Goal: Information Seeking & Learning: Learn about a topic

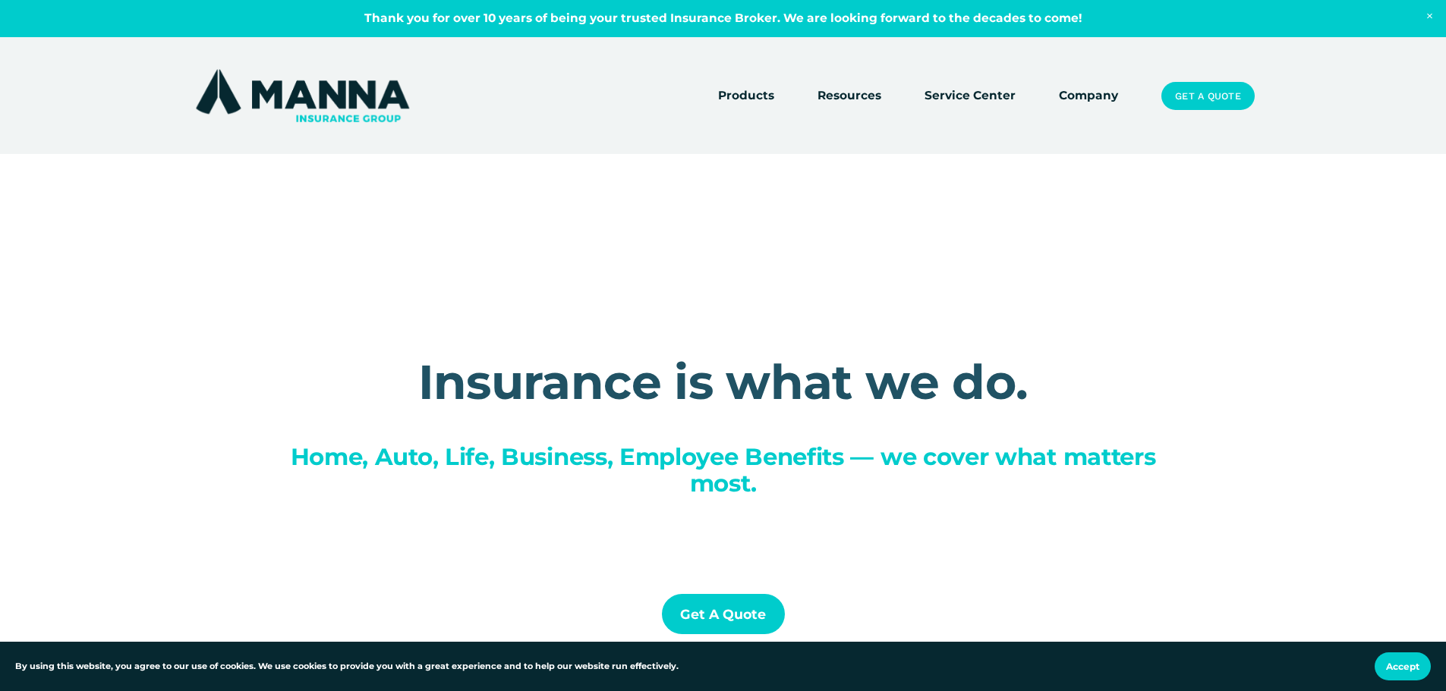
click at [1075, 95] on link "Company" at bounding box center [1088, 96] width 59 height 21
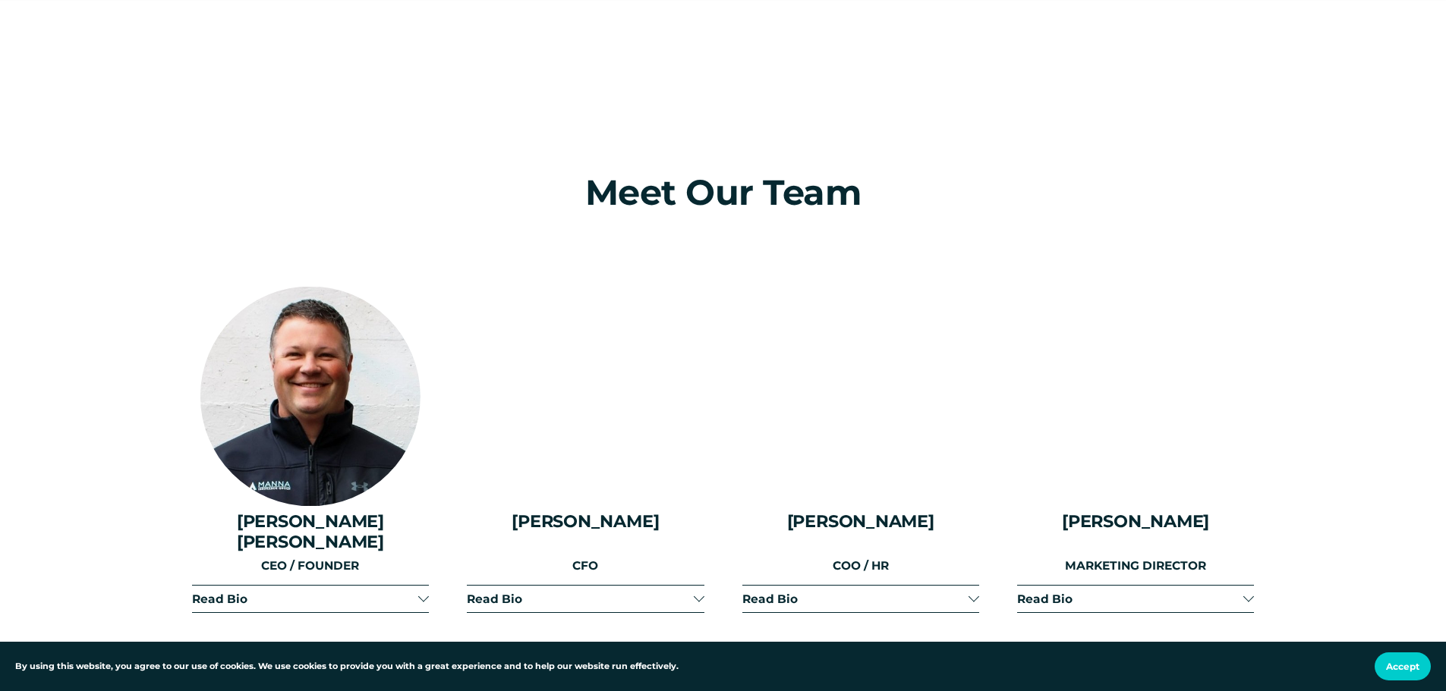
scroll to position [1821, 0]
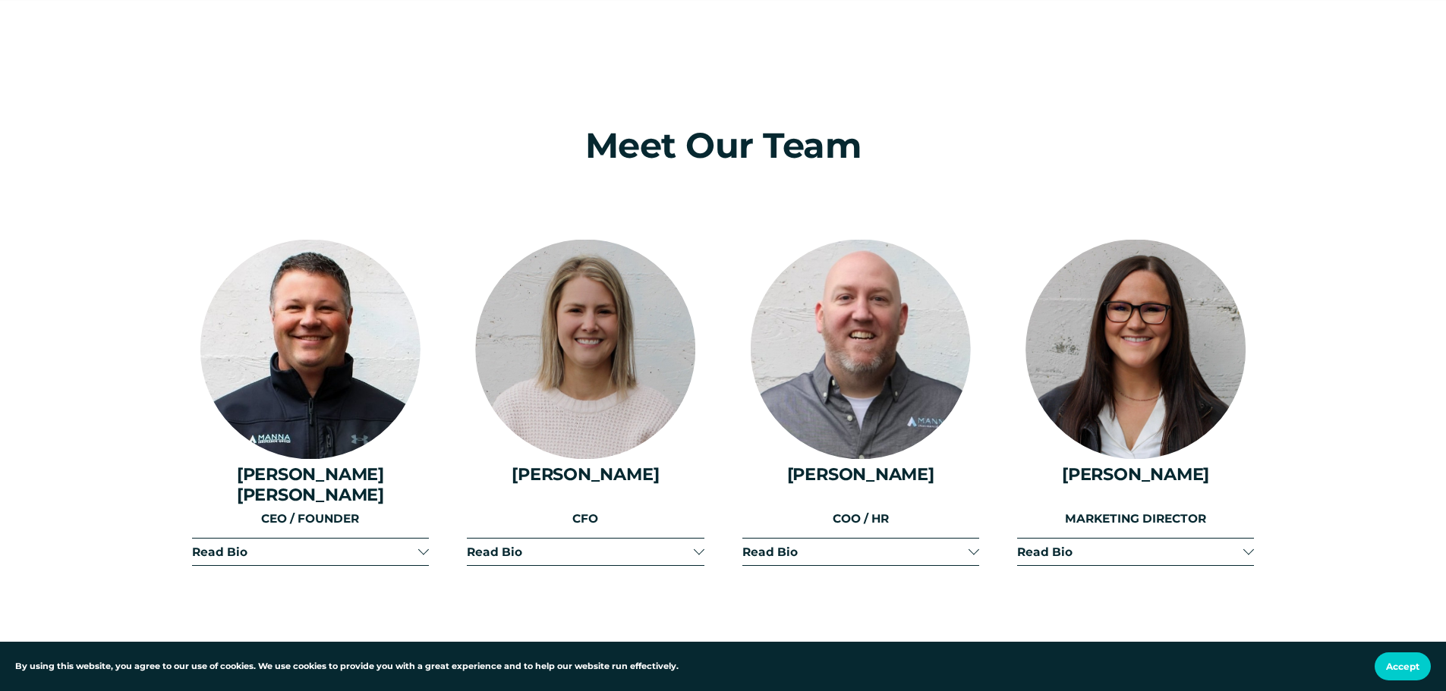
click at [421, 546] on div at bounding box center [423, 551] width 11 height 11
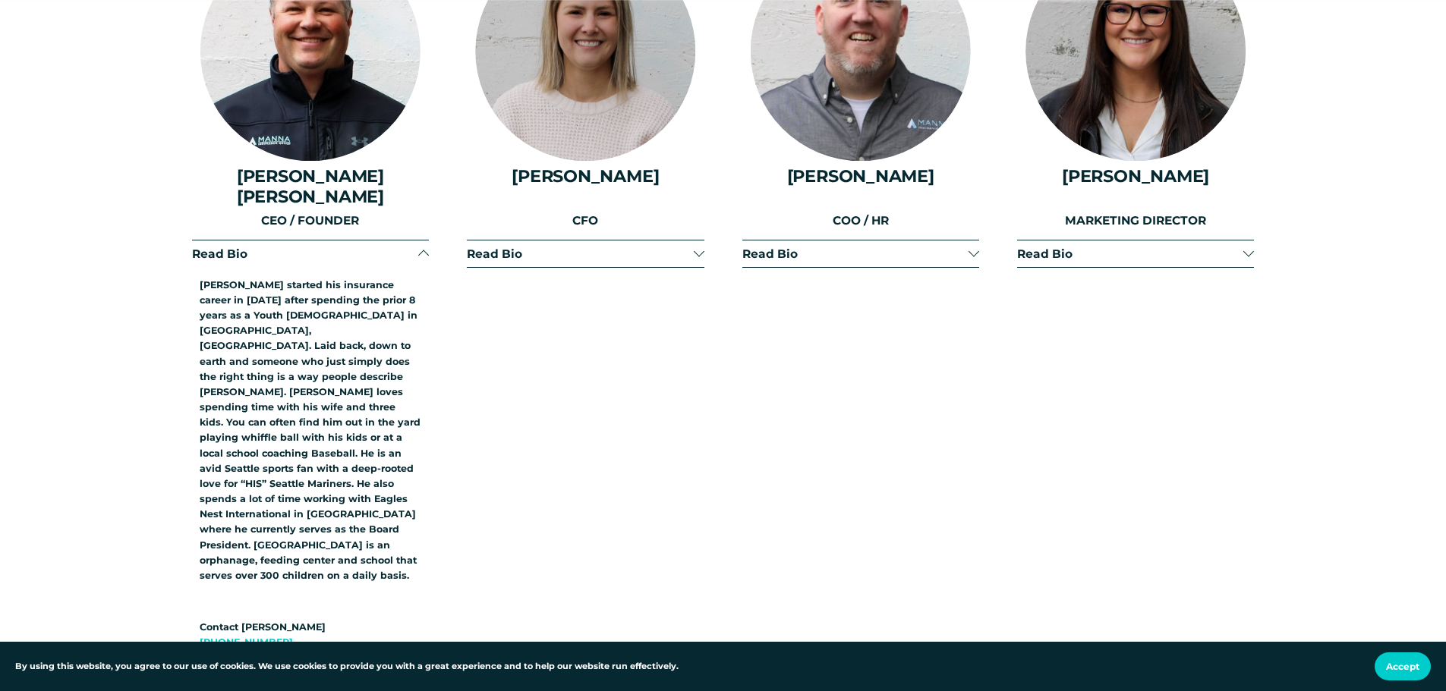
scroll to position [2125, 0]
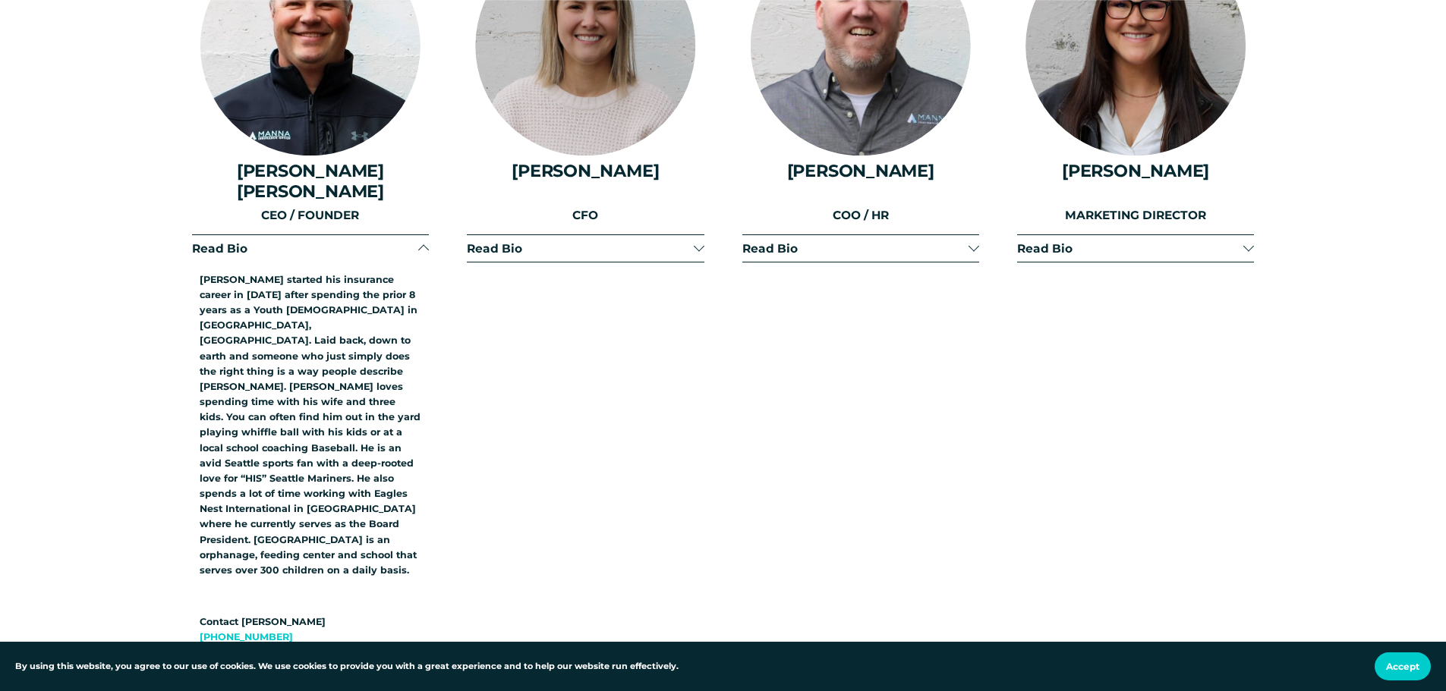
click at [700, 241] on div at bounding box center [698, 246] width 11 height 11
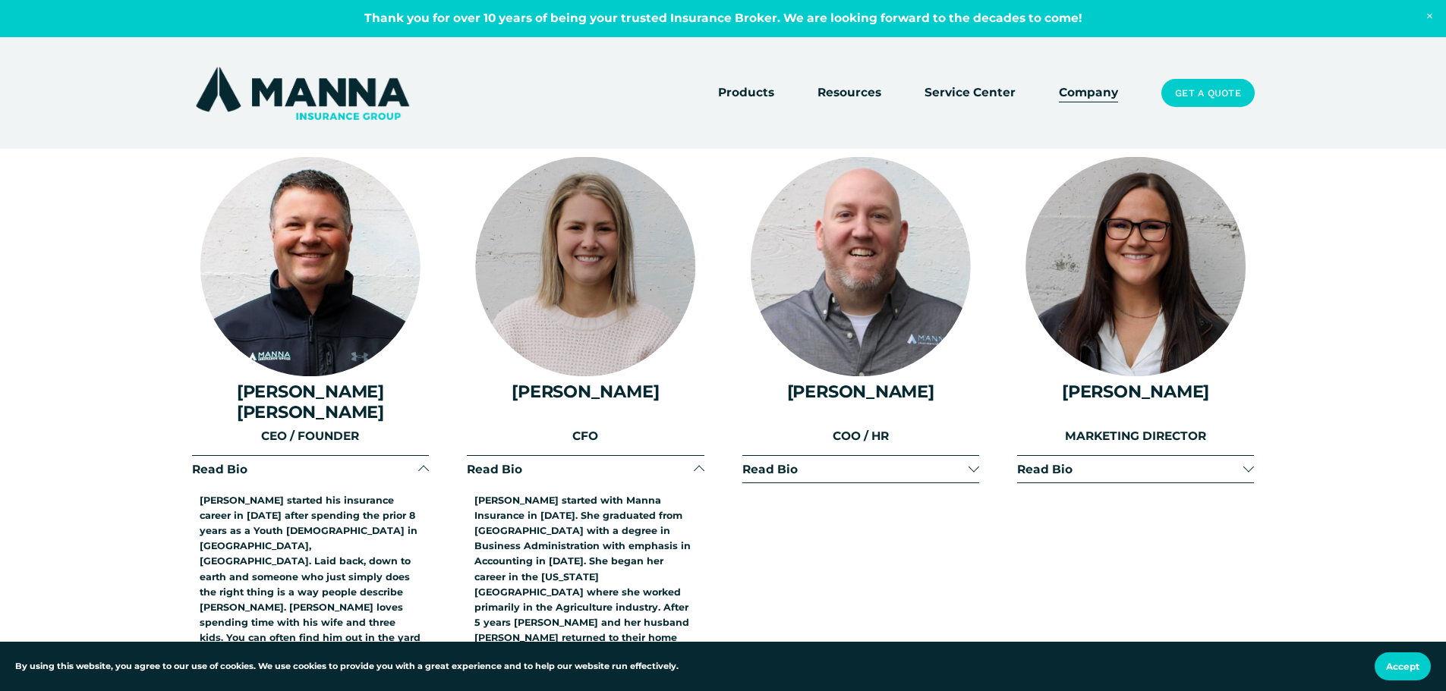
scroll to position [1897, 0]
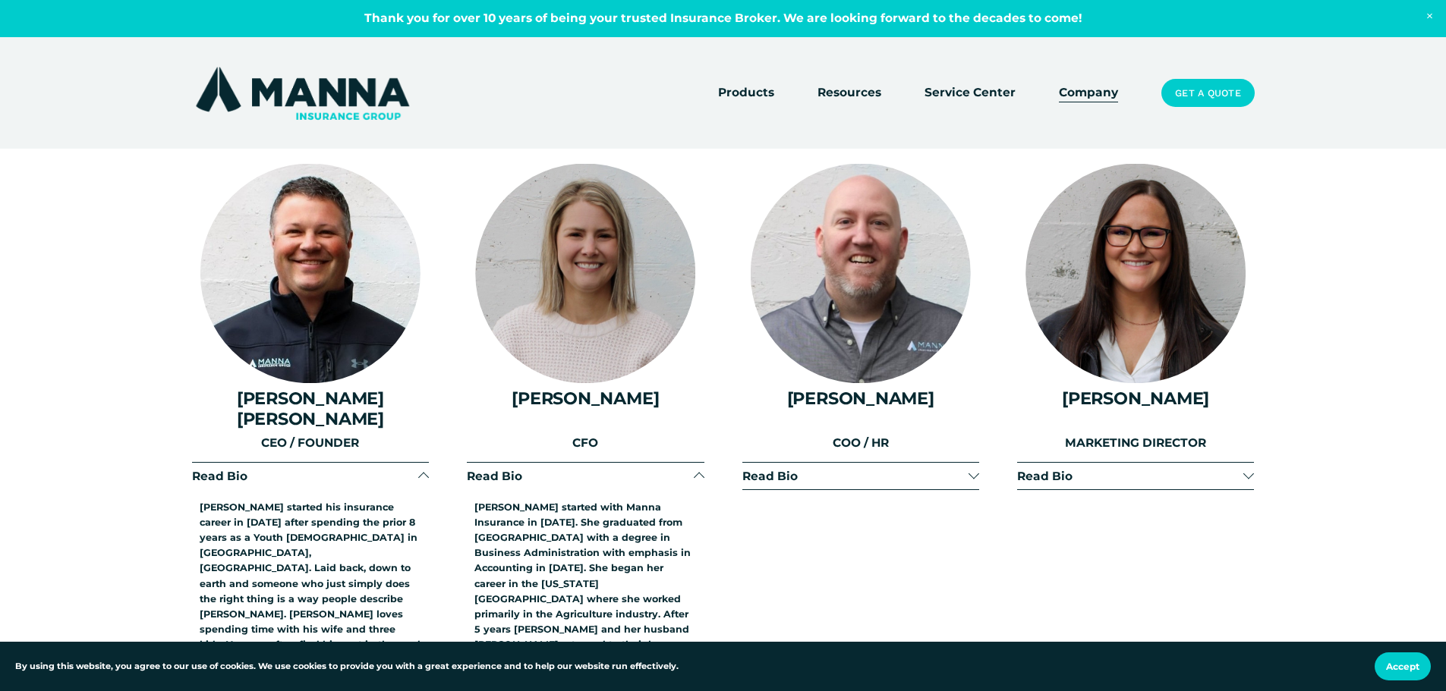
click at [1251, 469] on button "Read Bio" at bounding box center [1135, 476] width 237 height 27
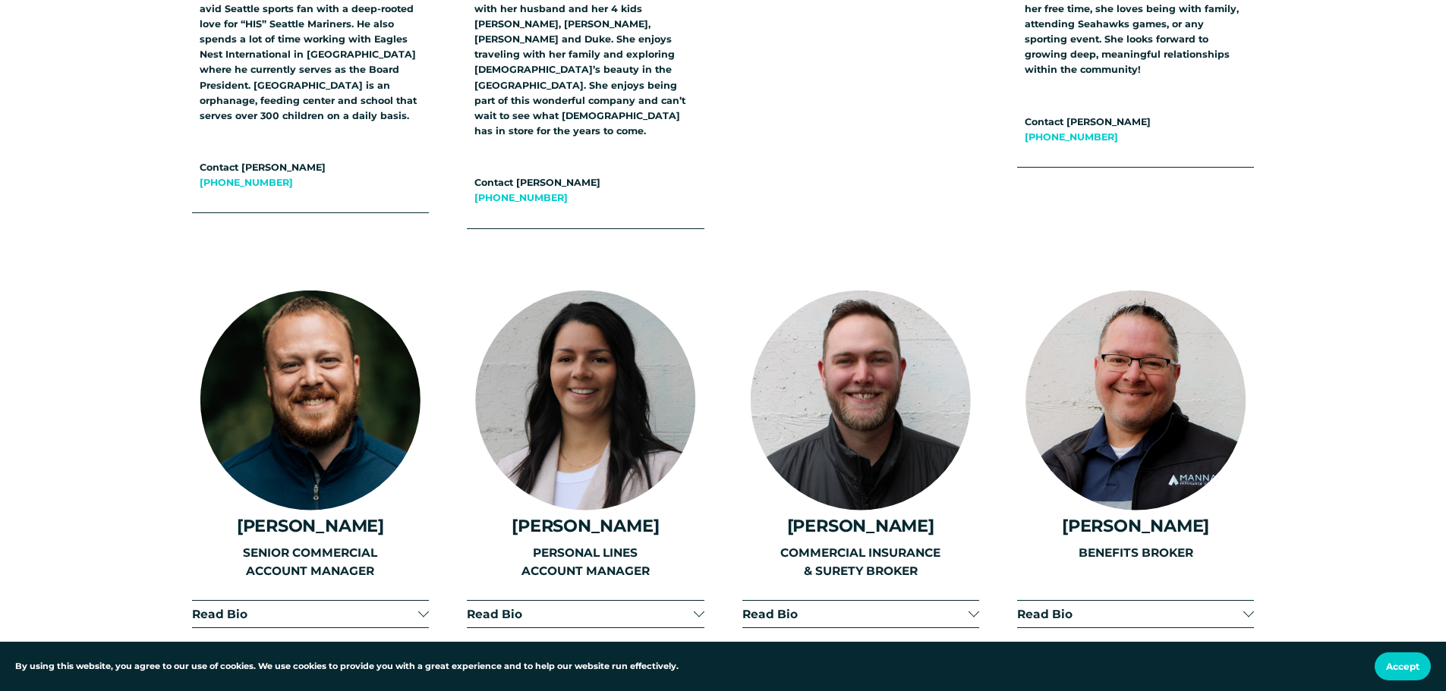
scroll to position [2580, 0]
click at [416, 606] on span "Read Bio" at bounding box center [305, 613] width 226 height 14
